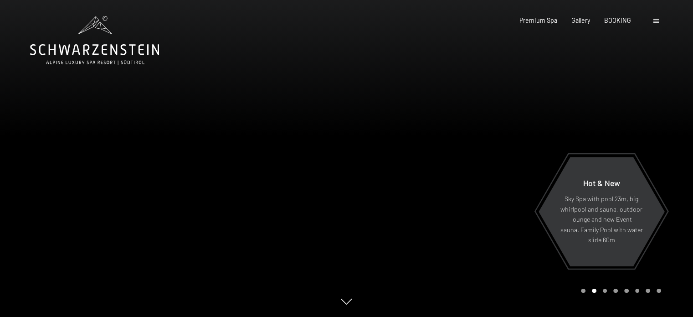
click at [655, 20] on span at bounding box center [656, 21] width 5 height 4
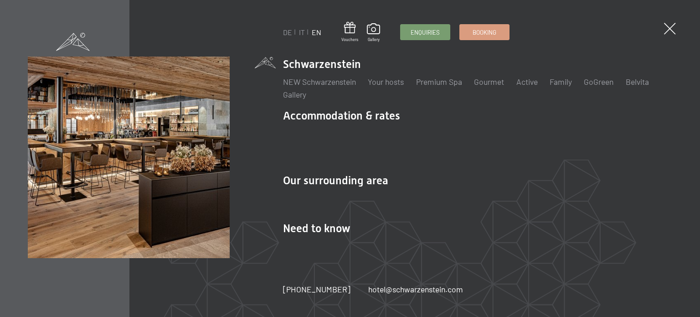
click at [317, 32] on link "EN" at bounding box center [317, 32] width 10 height 9
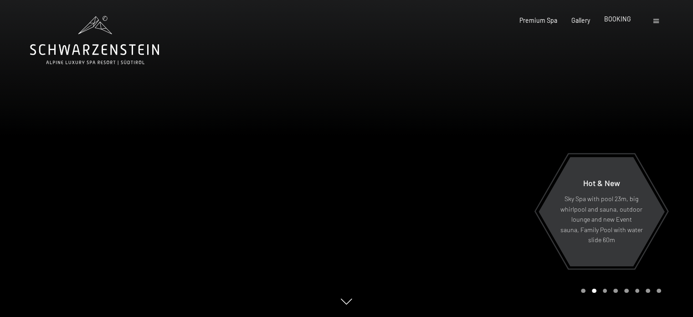
click at [618, 21] on span "BOOKING" at bounding box center [617, 19] width 27 height 8
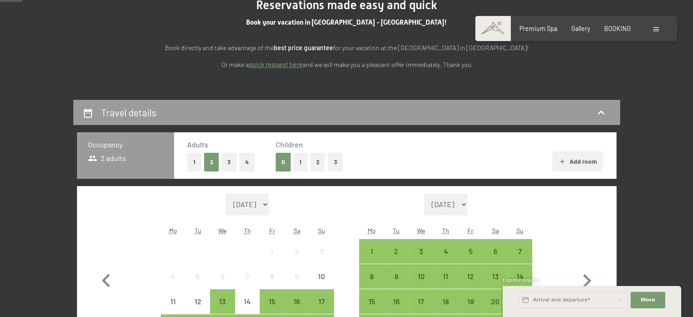
scroll to position [129, 0]
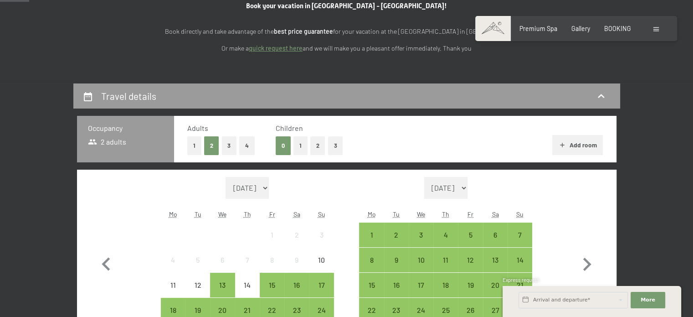
click at [230, 147] on button "3" at bounding box center [229, 145] width 15 height 19
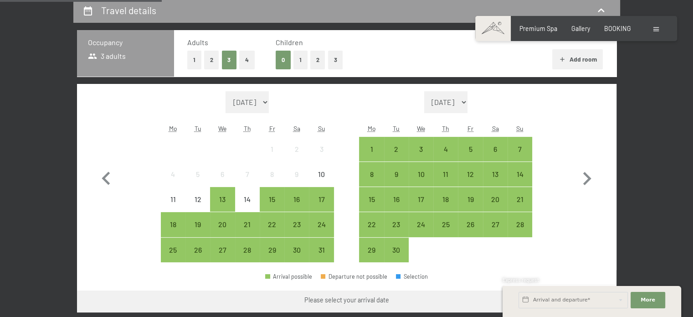
scroll to position [221, 0]
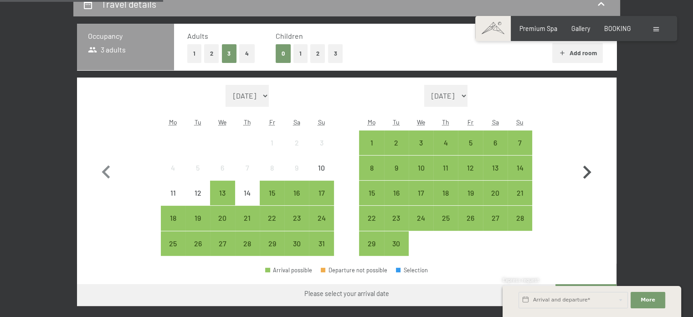
click at [589, 165] on icon "button" at bounding box center [587, 172] width 26 height 26
select select "2025-09-01"
select select "2025-10-01"
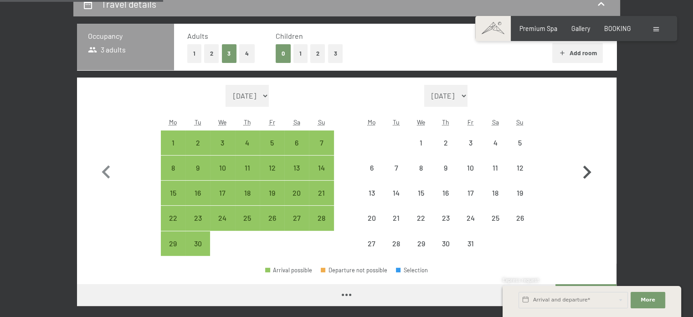
click at [589, 165] on icon "button" at bounding box center [587, 172] width 26 height 26
select select "2025-10-01"
select select "2025-11-01"
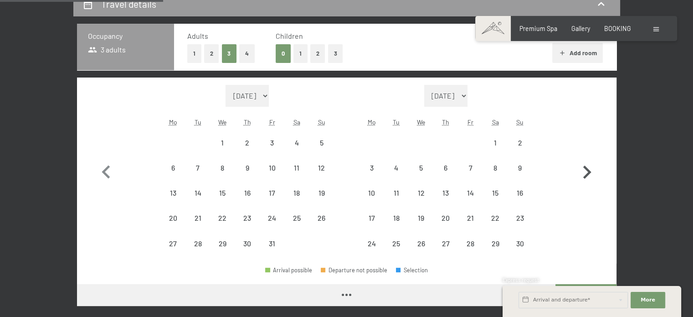
click at [589, 165] on icon "button" at bounding box center [587, 172] width 26 height 26
select select "2025-11-01"
select select "2025-12-01"
select select "2025-11-01"
select select "2025-12-01"
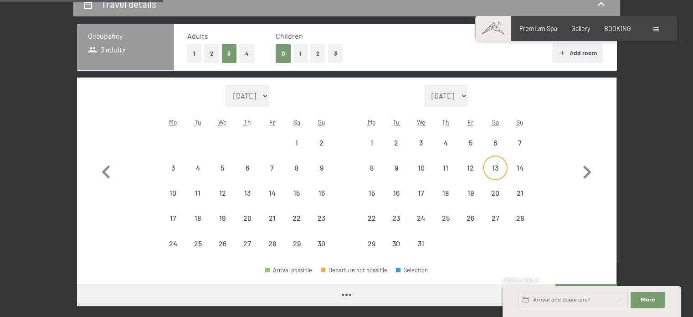
select select "2025-11-01"
select select "2025-12-01"
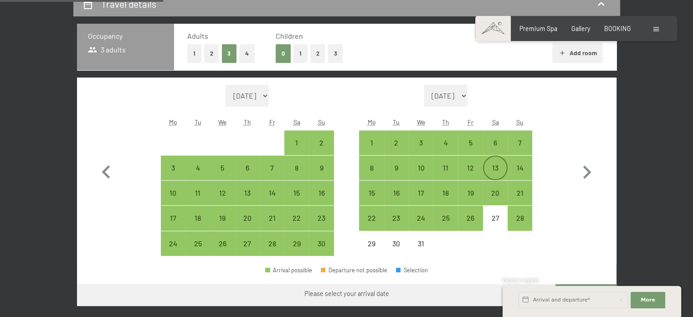
click at [498, 166] on div "13" at bounding box center [495, 175] width 23 height 23
select select "2025-11-01"
select select "2025-12-01"
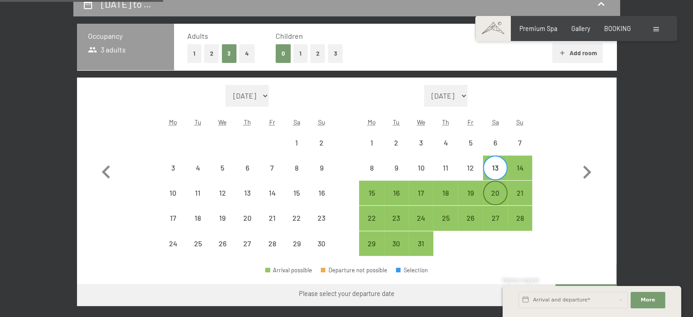
click at [493, 193] on div "20" at bounding box center [495, 200] width 23 height 23
select select "2025-11-01"
select select "2025-12-01"
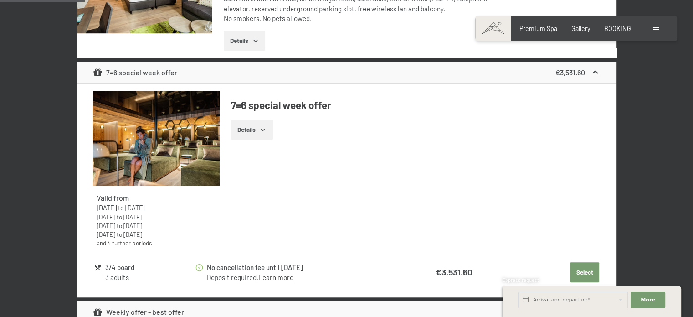
scroll to position [687, 0]
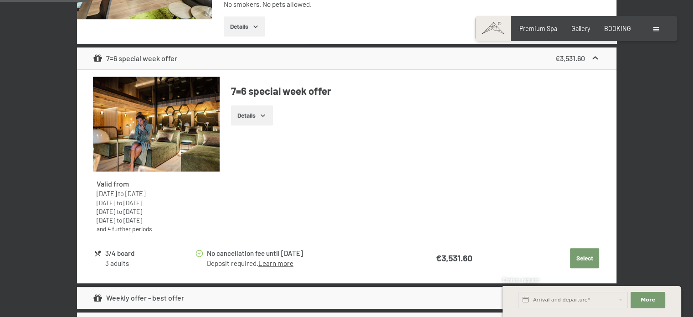
click at [262, 114] on icon "button" at bounding box center [262, 115] width 7 height 7
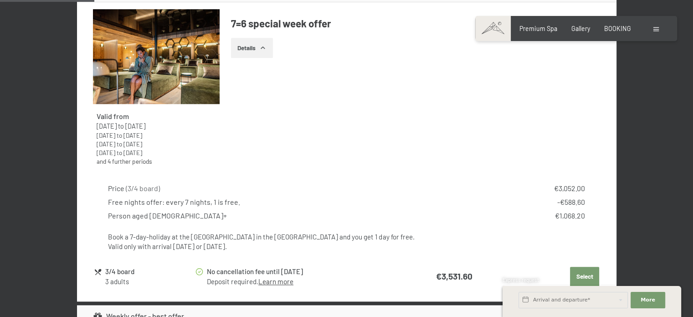
scroll to position [747, 0]
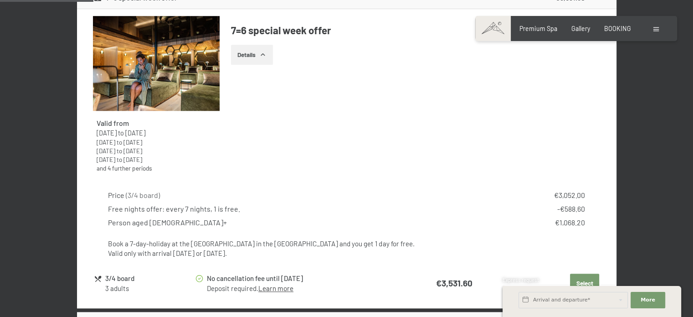
click at [258, 55] on button "Details" at bounding box center [251, 55] width 41 height 20
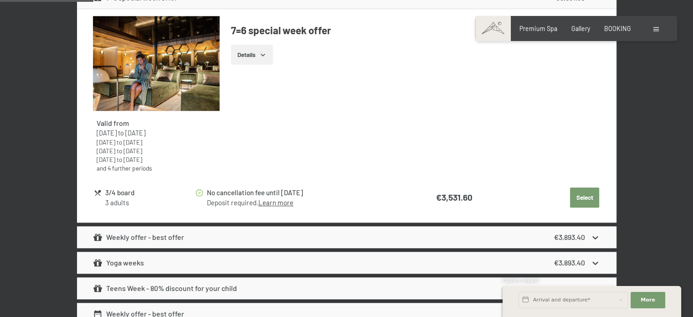
click at [258, 55] on button "Details" at bounding box center [251, 55] width 41 height 20
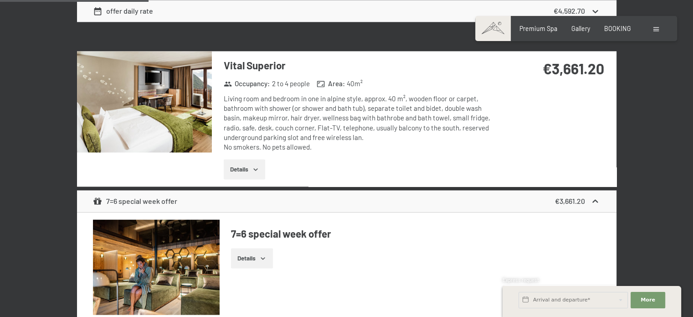
scroll to position [1194, 0]
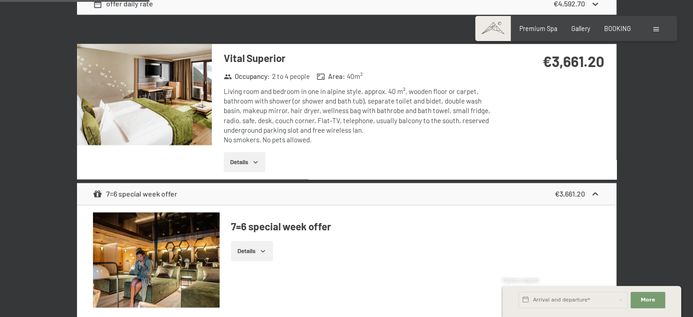
click at [252, 162] on button "Details" at bounding box center [244, 162] width 41 height 20
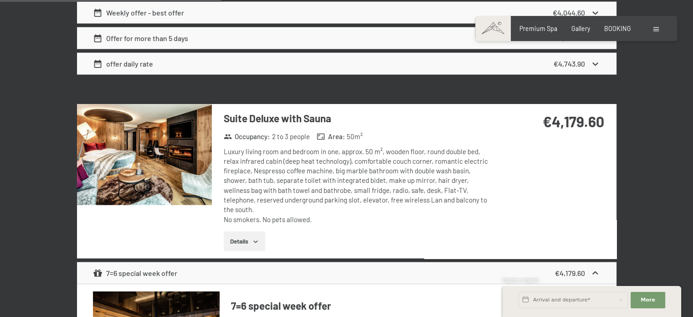
scroll to position [1821, 0]
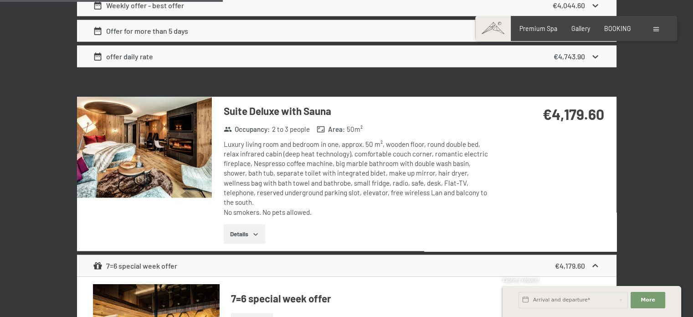
click at [244, 228] on button "Details" at bounding box center [244, 234] width 41 height 20
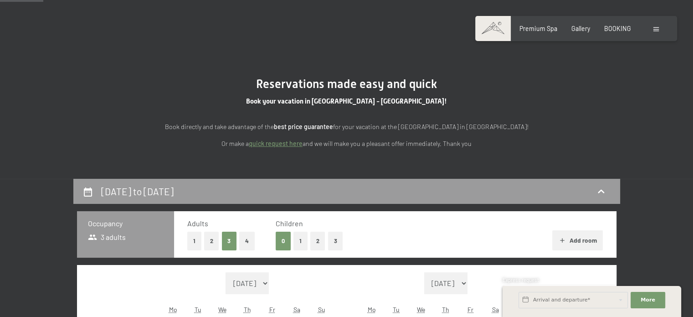
scroll to position [0, 0]
